Goal: Task Accomplishment & Management: Manage account settings

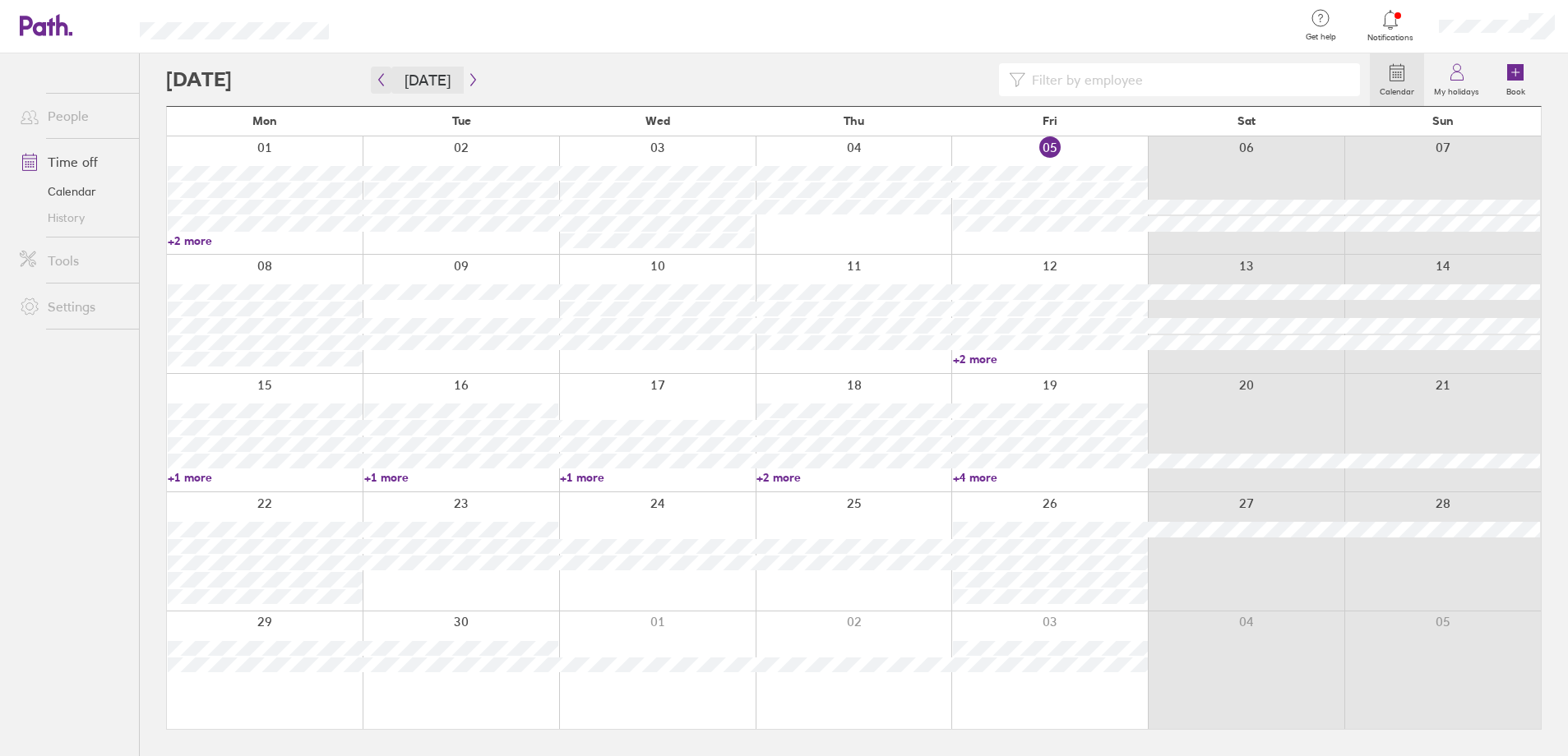
click at [390, 73] on span "[DATE]" at bounding box center [427, 79] width 112 height 27
click at [380, 79] on icon "button" at bounding box center [381, 79] width 12 height 13
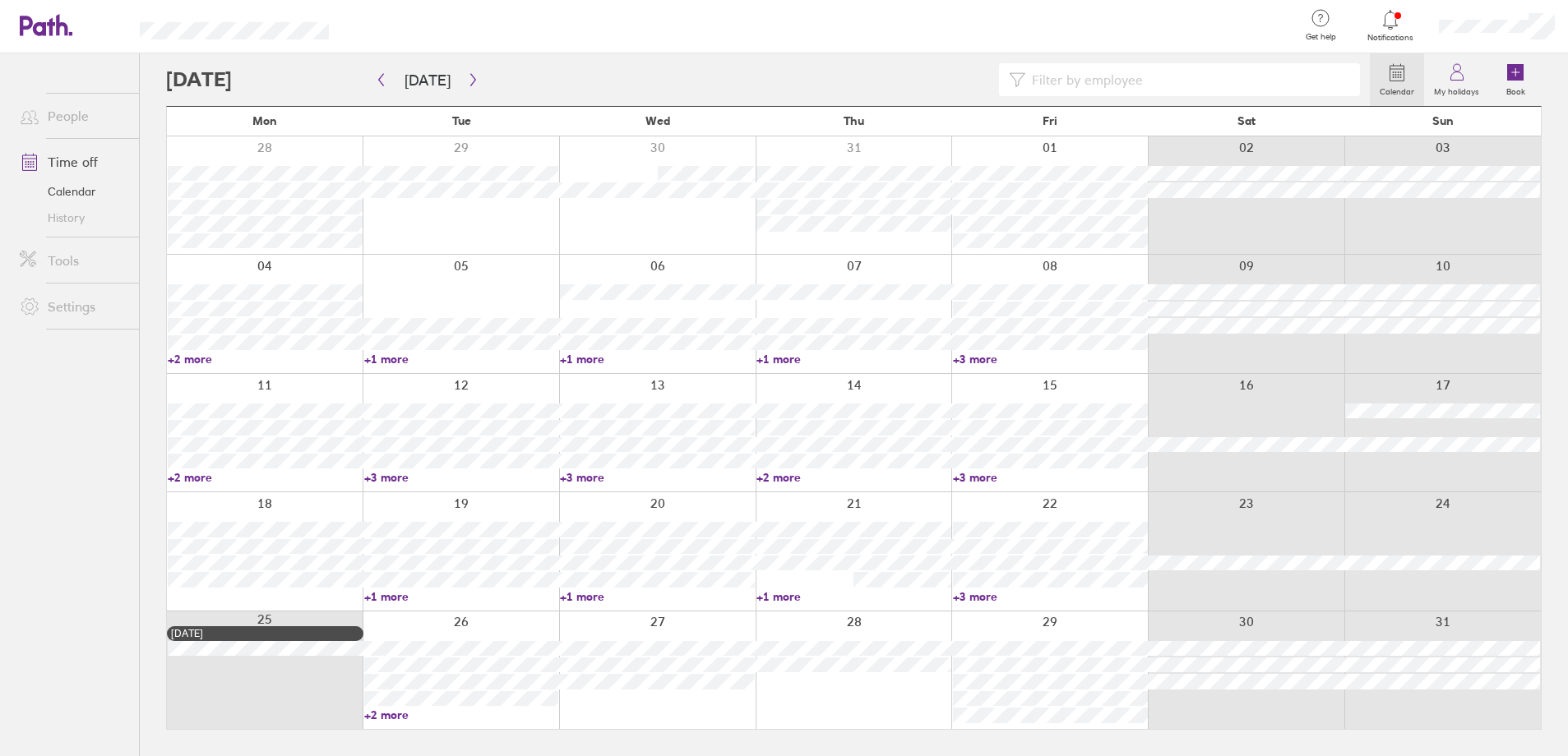
drag, startPoint x: 1099, startPoint y: 109, endPoint x: 1092, endPoint y: 98, distance: 13.0
click at [1099, 108] on div "Fri" at bounding box center [1050, 122] width 197 height 30
click at [1090, 87] on input at bounding box center [1188, 79] width 325 height 31
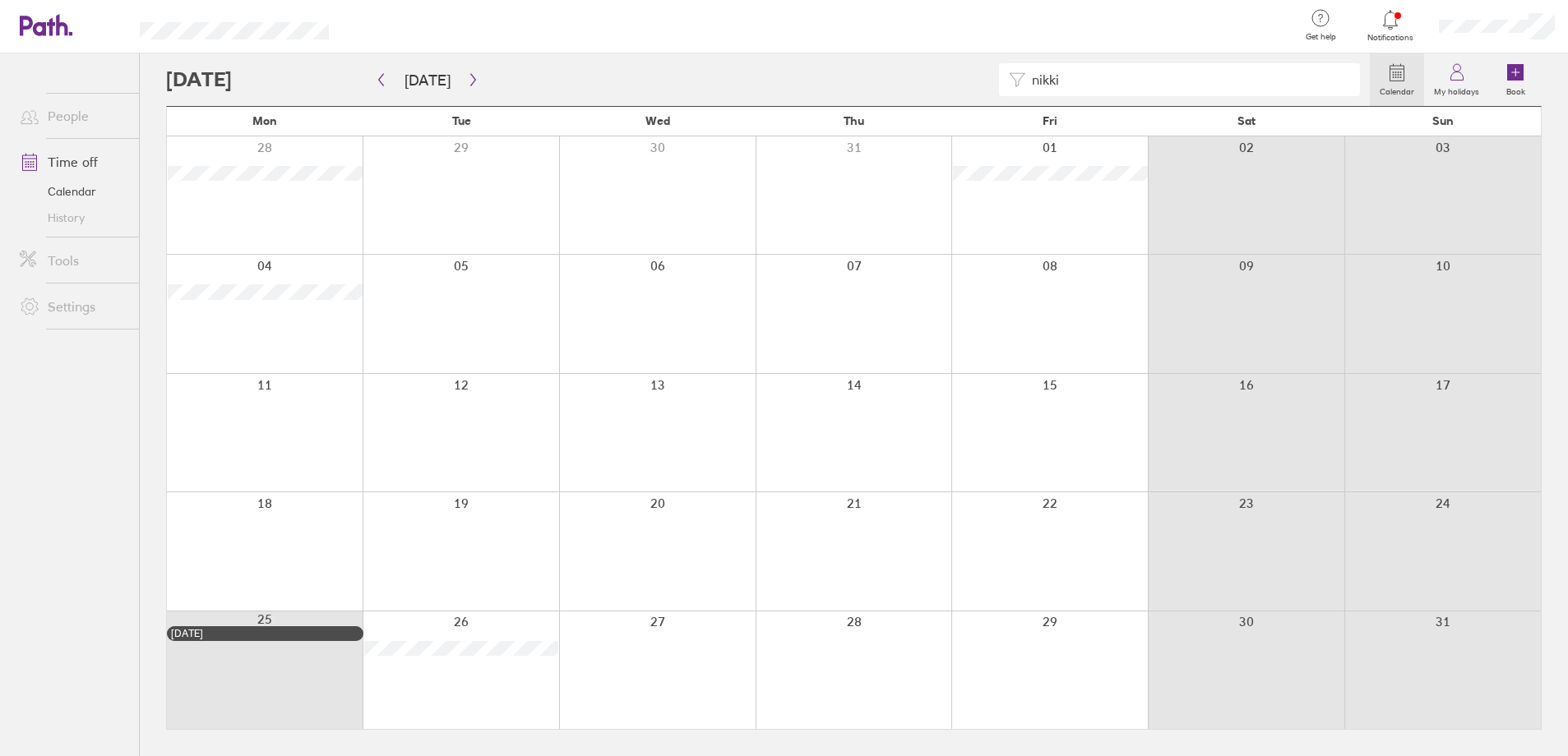
drag, startPoint x: 1055, startPoint y: 79, endPoint x: 1003, endPoint y: 79, distance: 52.0
click at [1003, 79] on div "nikki" at bounding box center [1179, 79] width 361 height 33
type input "georg"
click at [1012, 82] on div "georg" at bounding box center [1179, 79] width 361 height 33
type input "m"
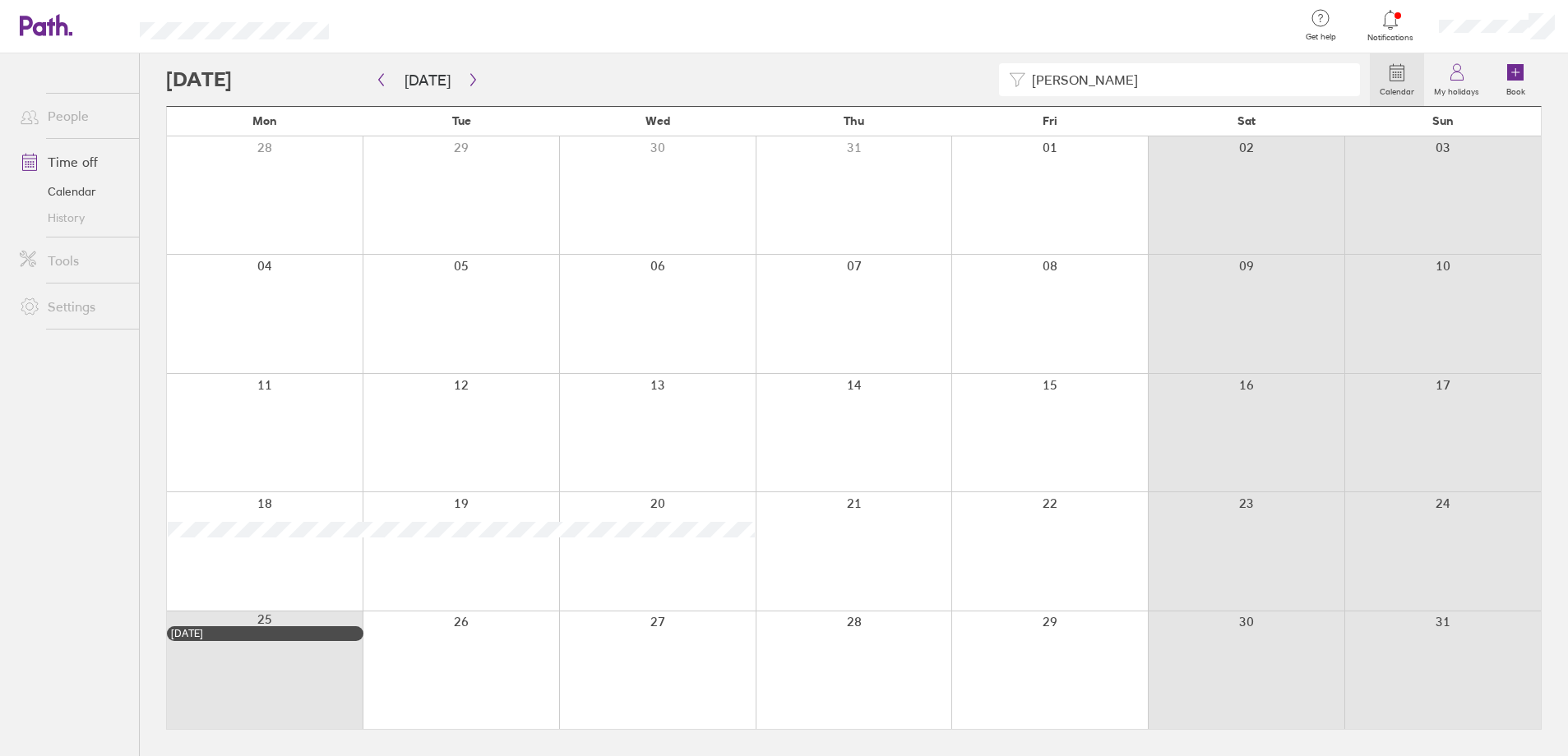
drag, startPoint x: 1095, startPoint y: 84, endPoint x: 1019, endPoint y: 86, distance: 76.0
click at [1019, 86] on div "carol" at bounding box center [1179, 79] width 361 height 33
type input "alice"
